Goal: Obtain resource: Download file/media

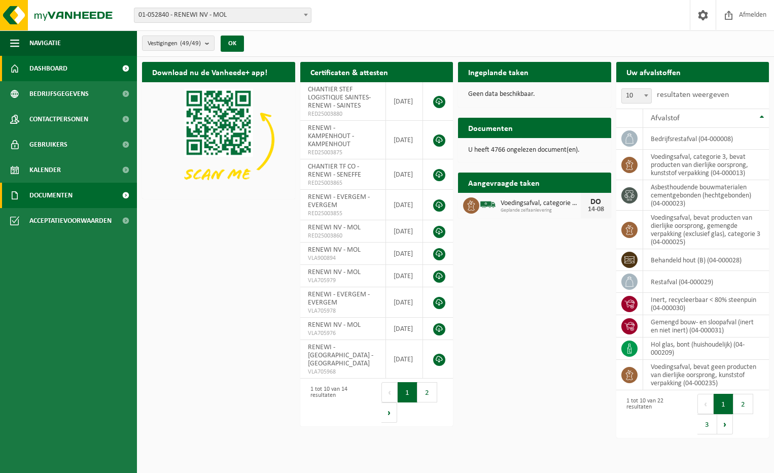
click at [62, 200] on span "Documenten" at bounding box center [50, 195] width 43 height 25
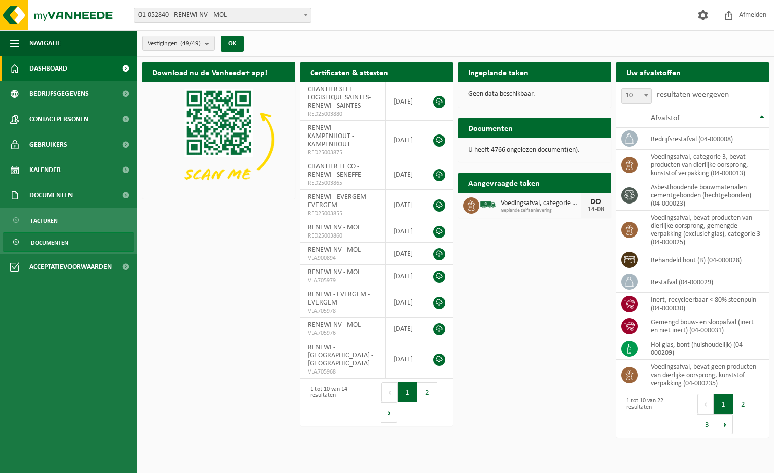
click at [51, 240] on span "Documenten" at bounding box center [50, 242] width 38 height 19
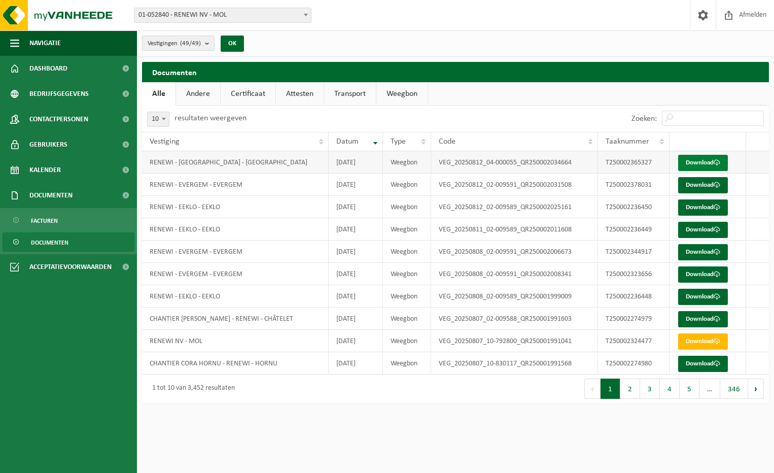
click at [692, 158] on link "Download" at bounding box center [703, 163] width 50 height 16
